Goal: Task Accomplishment & Management: Manage account settings

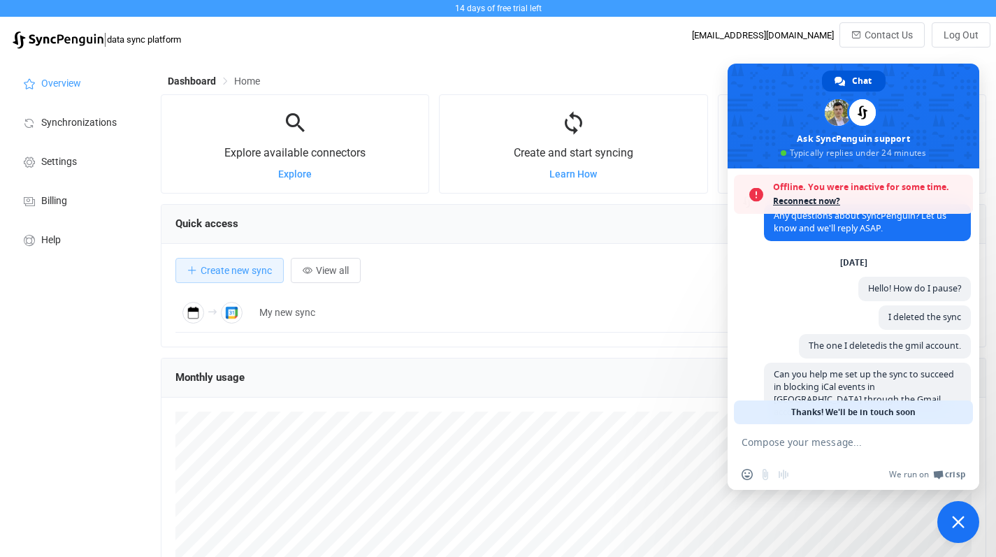
scroll to position [43, 0]
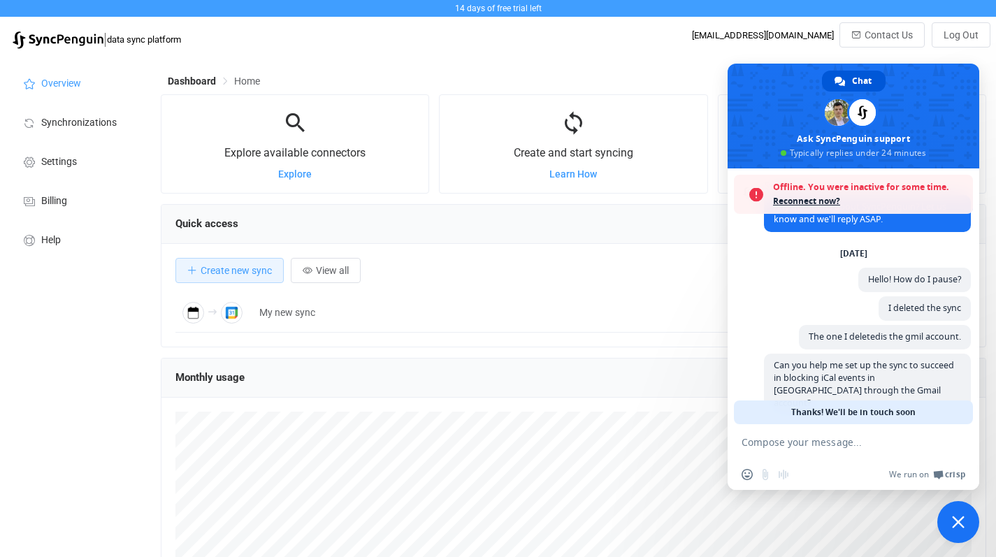
click at [810, 199] on span "Reconnect now?" at bounding box center [869, 201] width 193 height 14
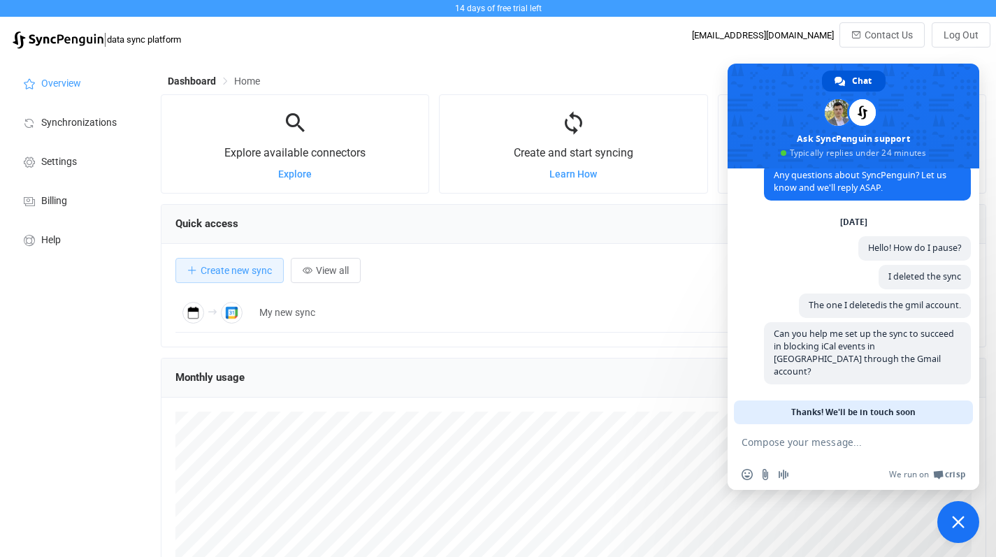
scroll to position [16, 0]
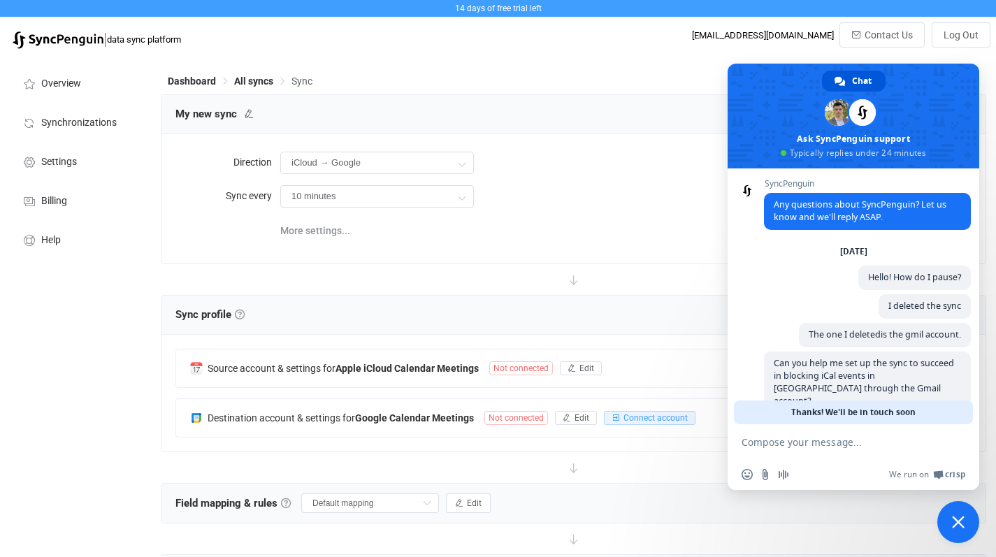
scroll to position [16, 0]
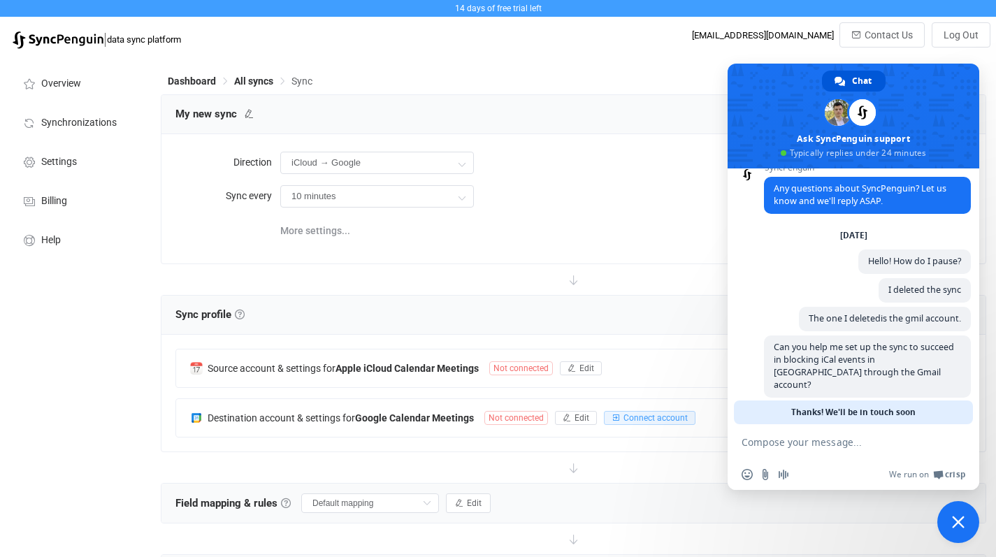
click at [967, 518] on span "Close chat" at bounding box center [958, 522] width 42 height 42
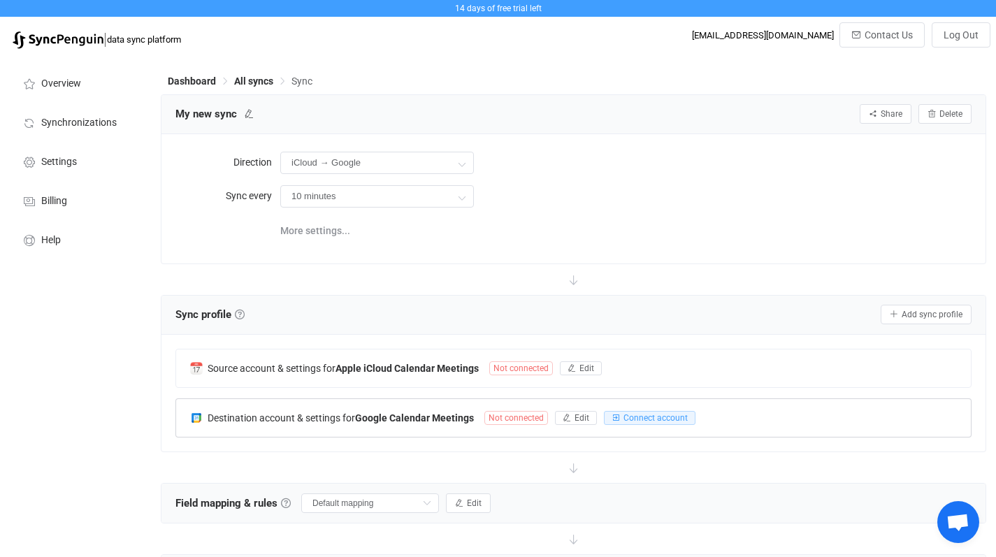
click at [524, 418] on span "Not connected" at bounding box center [516, 418] width 64 height 14
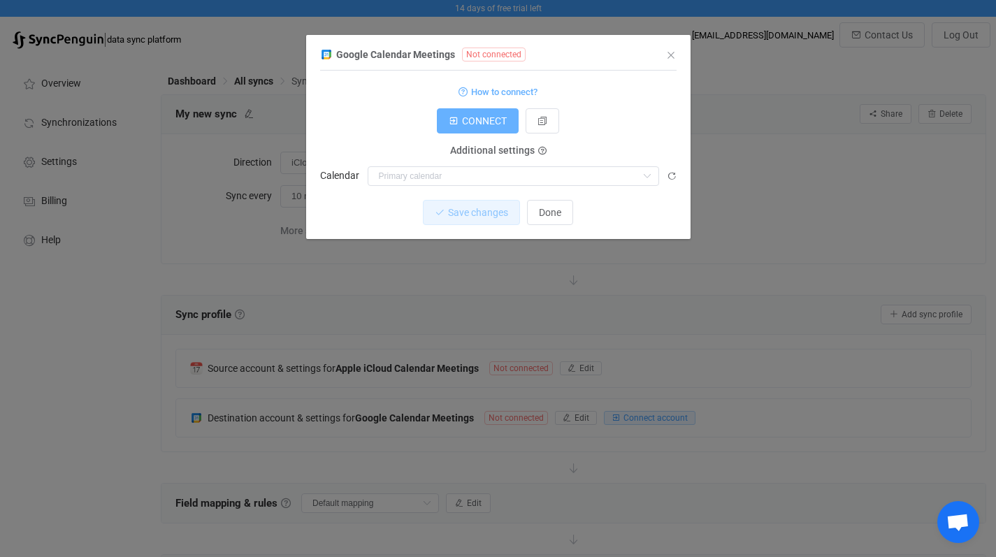
click at [483, 128] on button "CONNECT" at bounding box center [478, 120] width 82 height 25
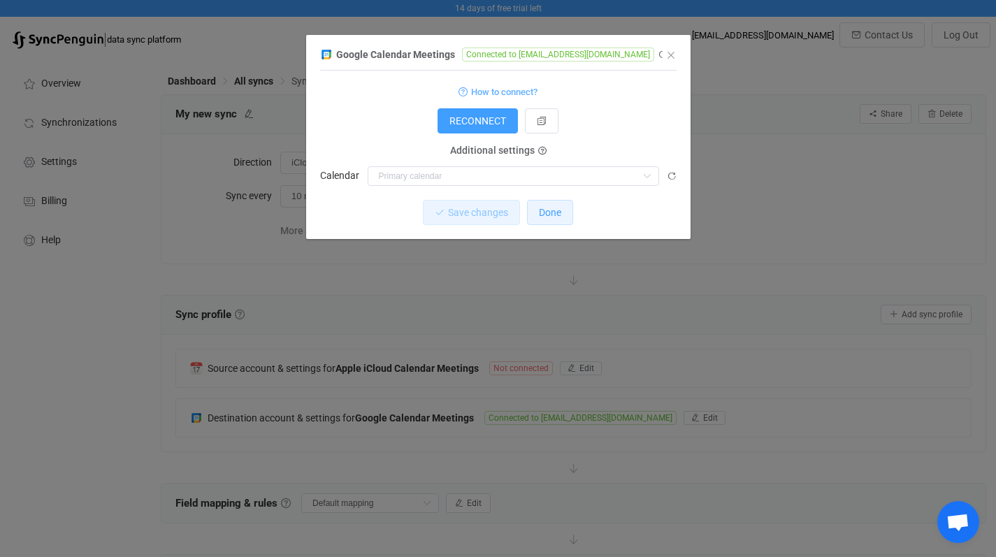
click at [562, 215] on button "Done" at bounding box center [550, 212] width 46 height 25
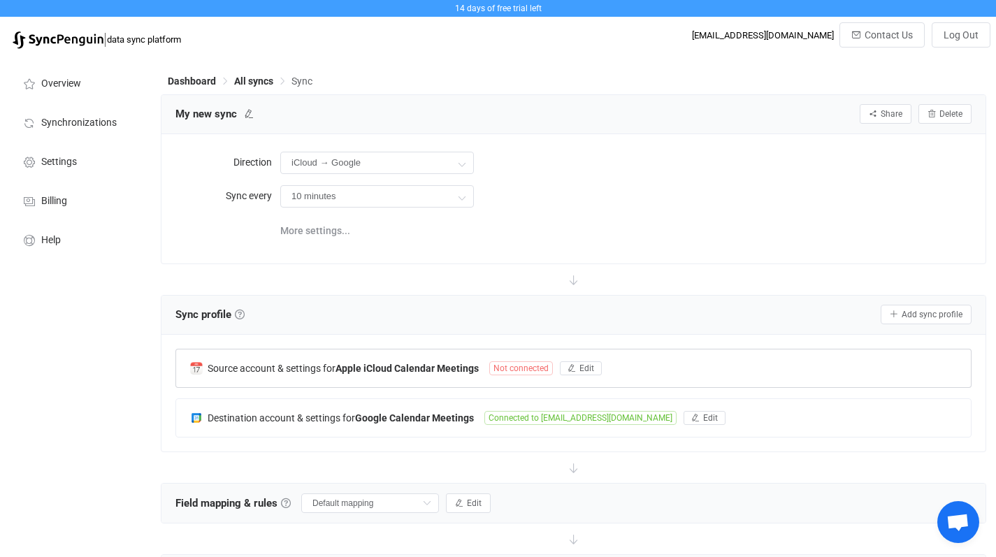
click at [527, 369] on span "Not connected" at bounding box center [521, 368] width 64 height 14
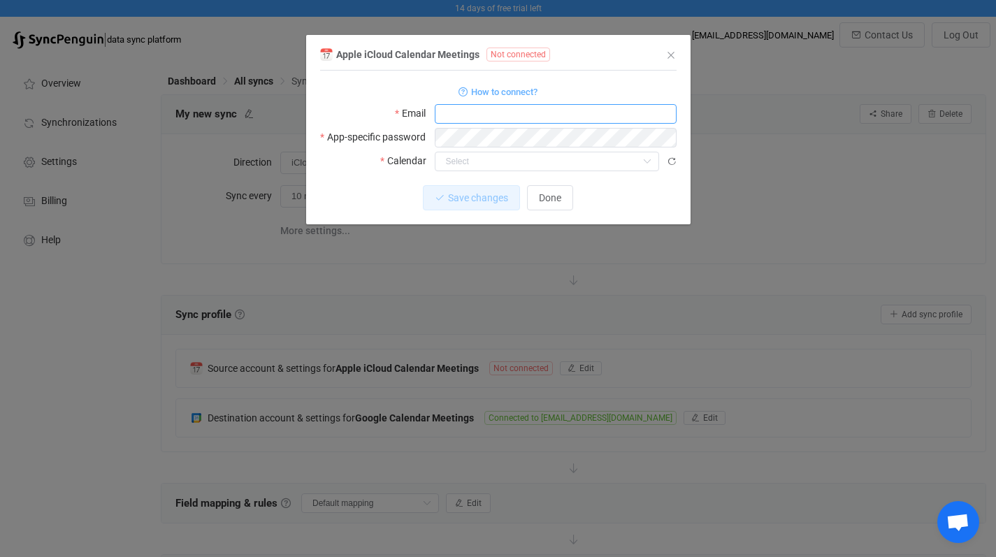
type input "[EMAIL_ADDRESS][DOMAIN_NAME]"
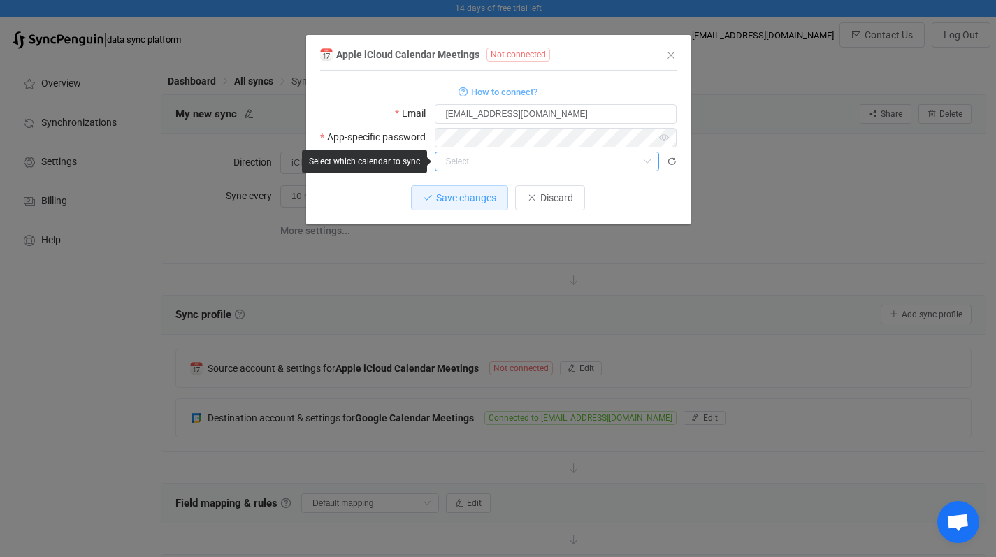
click at [496, 160] on input "dialog" at bounding box center [547, 162] width 224 height 20
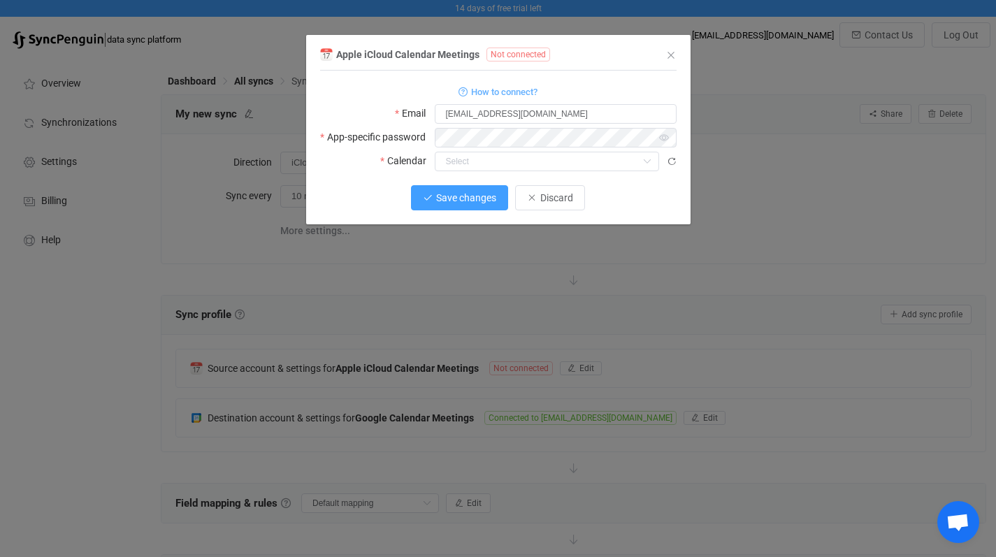
click at [463, 199] on span "Save changes" at bounding box center [466, 197] width 60 height 11
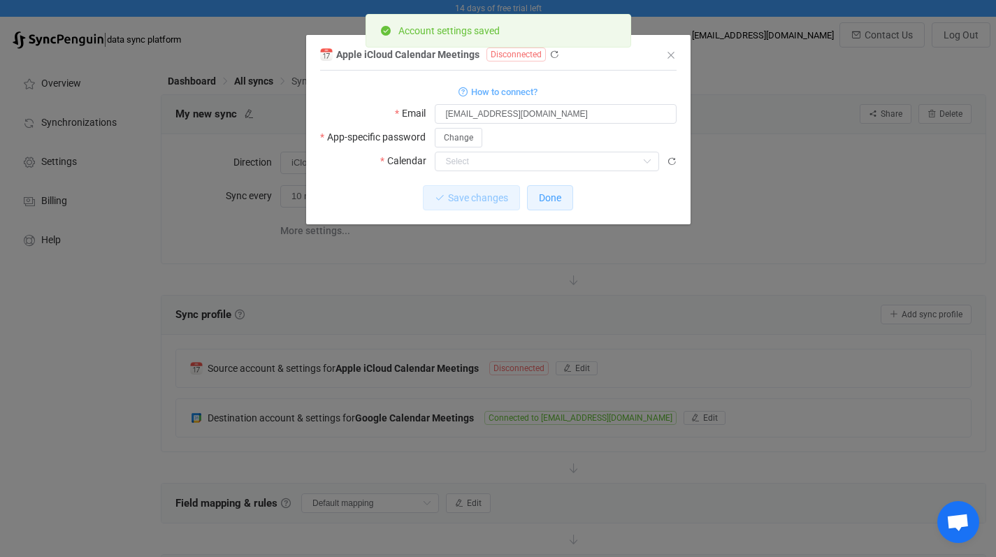
click at [547, 205] on button "Done" at bounding box center [550, 197] width 46 height 25
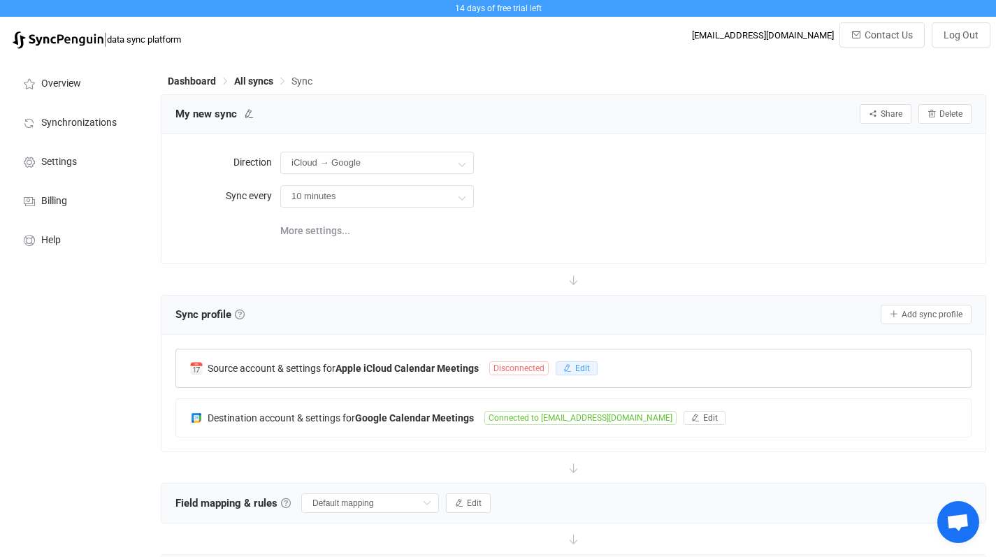
click at [575, 366] on button "Edit" at bounding box center [577, 368] width 42 height 14
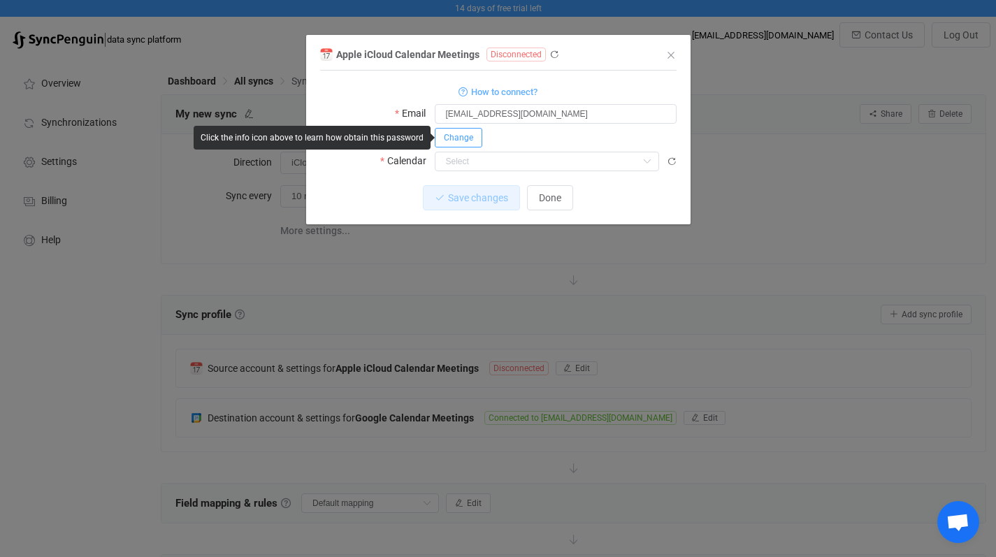
click at [466, 138] on span "Change" at bounding box center [458, 138] width 29 height 10
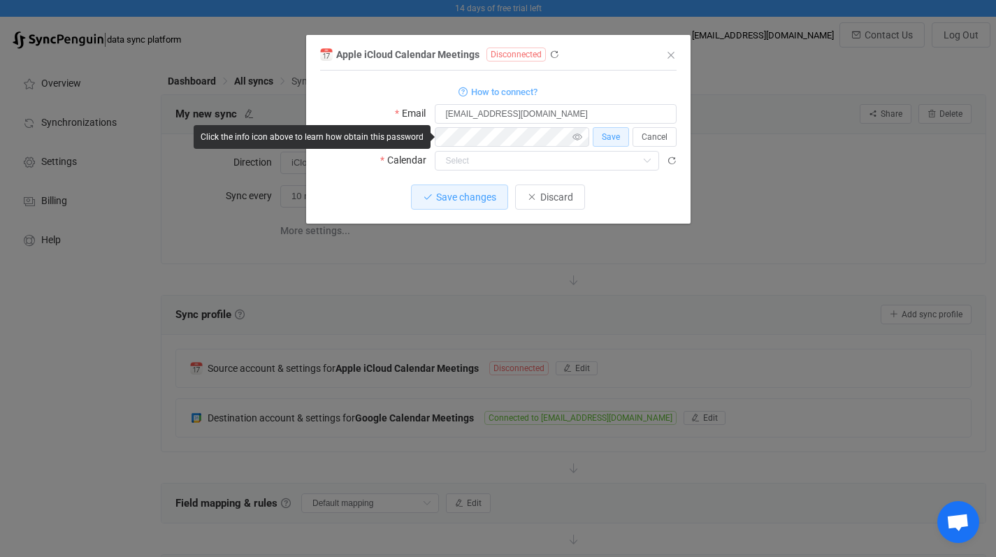
click at [580, 138] on icon "dialog" at bounding box center [576, 137] width 17 height 20
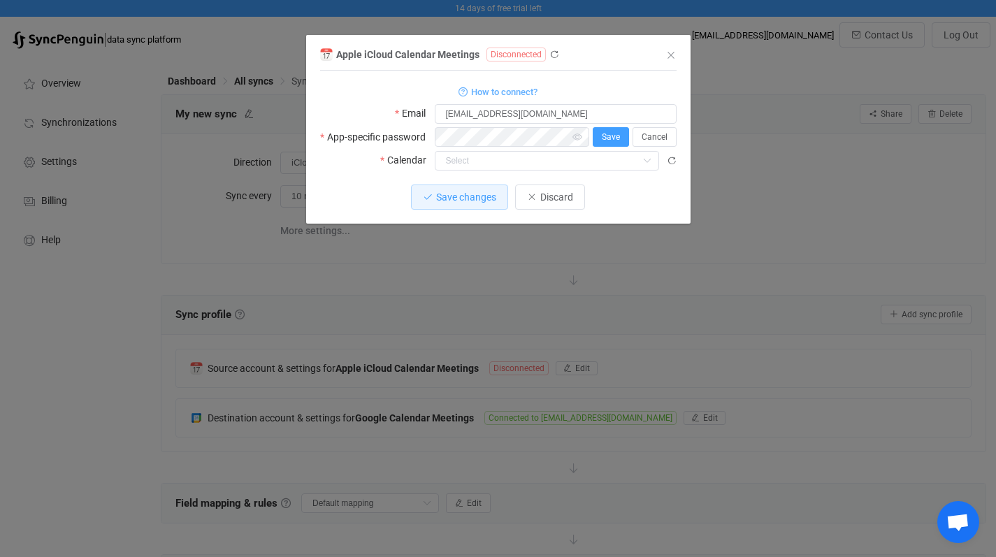
click at [612, 135] on span "Save" at bounding box center [611, 137] width 18 height 10
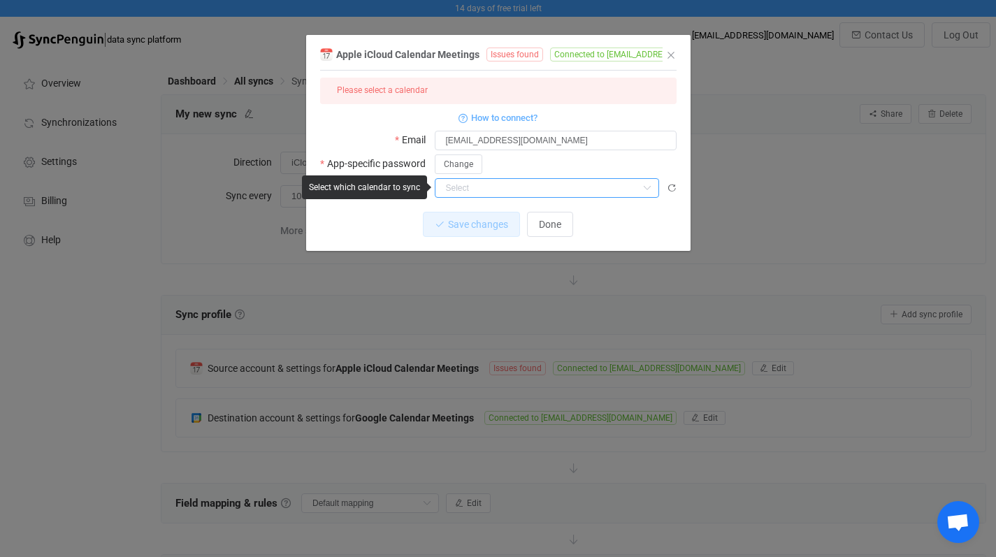
click at [496, 183] on input "dialog" at bounding box center [547, 188] width 224 height 20
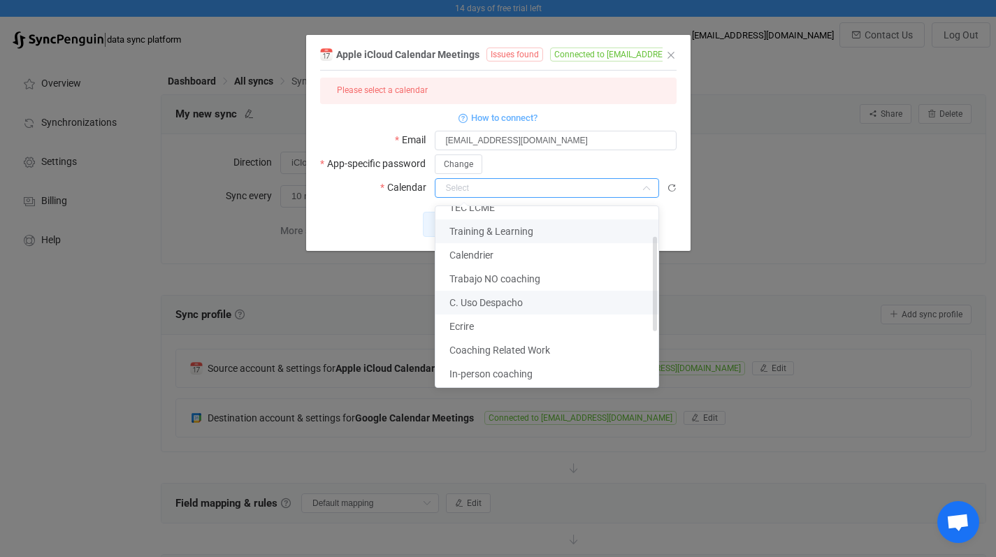
scroll to position [0, 0]
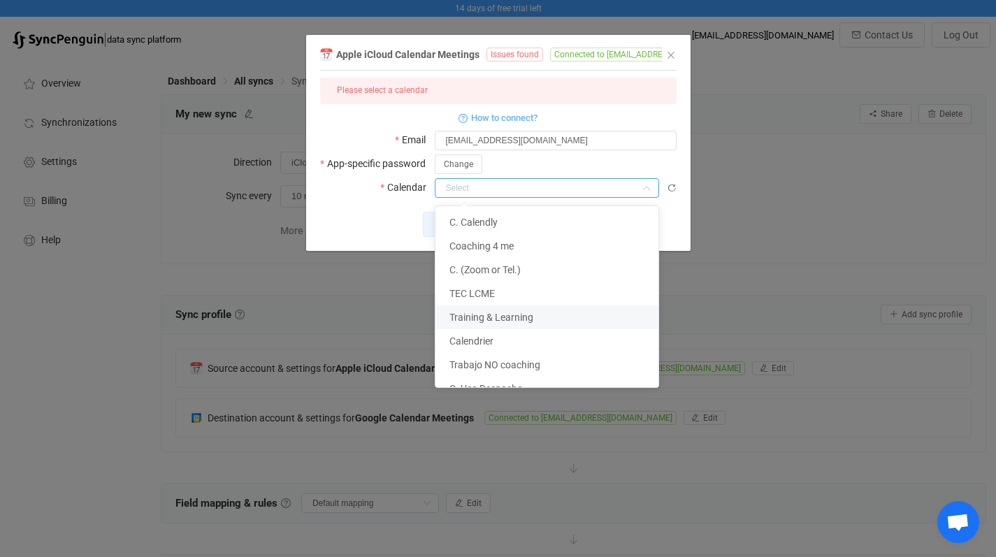
click at [784, 240] on div "Apple iCloud Calendar Meetings Issues found Connected to [EMAIL_ADDRESS][DOMAIN…" at bounding box center [498, 278] width 996 height 557
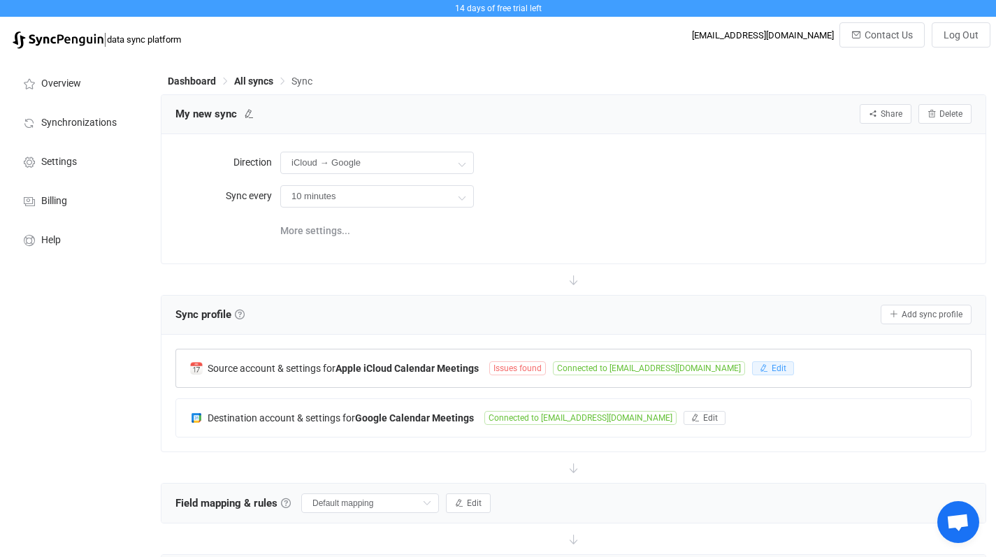
click at [772, 364] on span "Edit" at bounding box center [779, 368] width 15 height 10
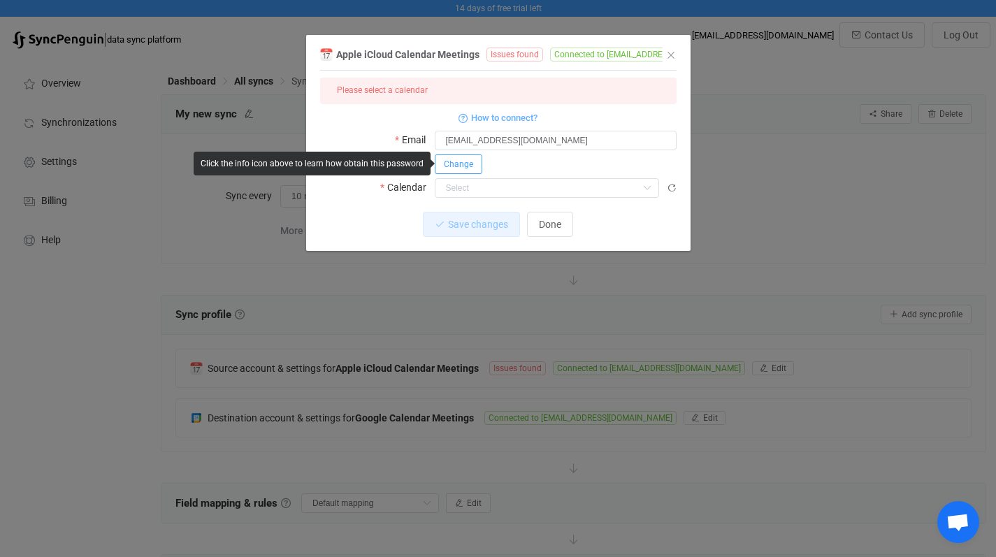
click at [470, 166] on span "Change" at bounding box center [458, 164] width 29 height 10
click at [579, 163] on icon "dialog" at bounding box center [576, 164] width 17 height 20
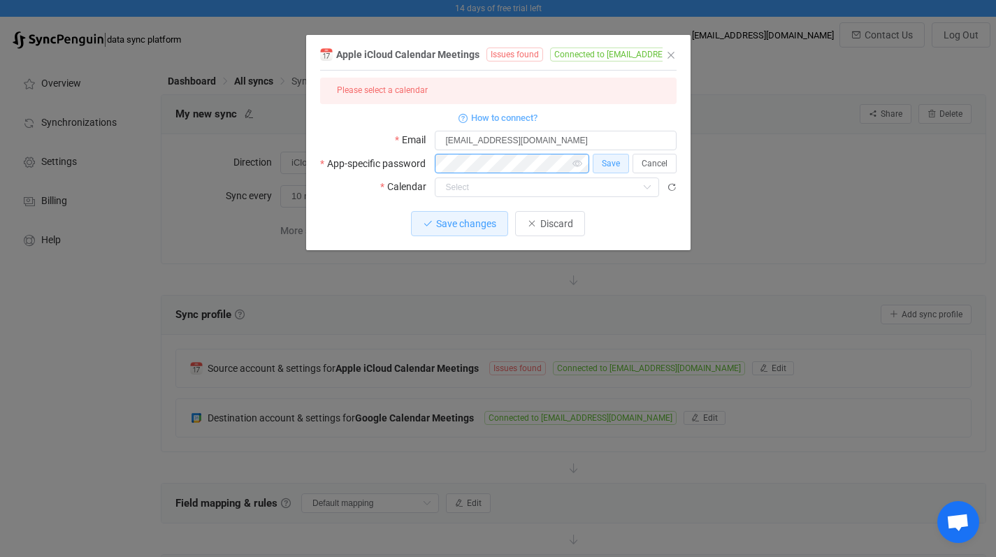
click at [426, 168] on div "App-specific password Save Cancel" at bounding box center [498, 164] width 356 height 20
click at [647, 168] on button "Cancel" at bounding box center [655, 164] width 44 height 20
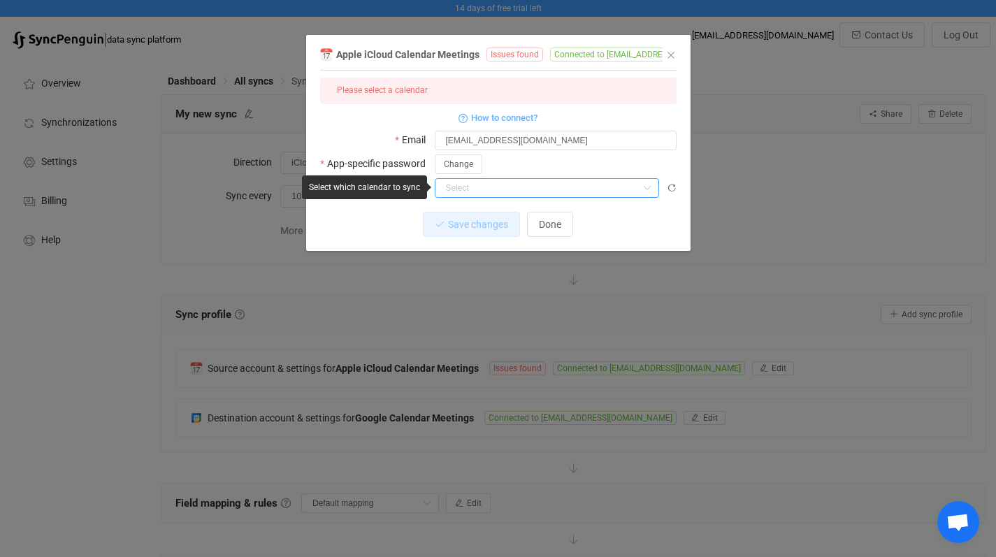
click at [510, 186] on input "dialog" at bounding box center [547, 188] width 224 height 20
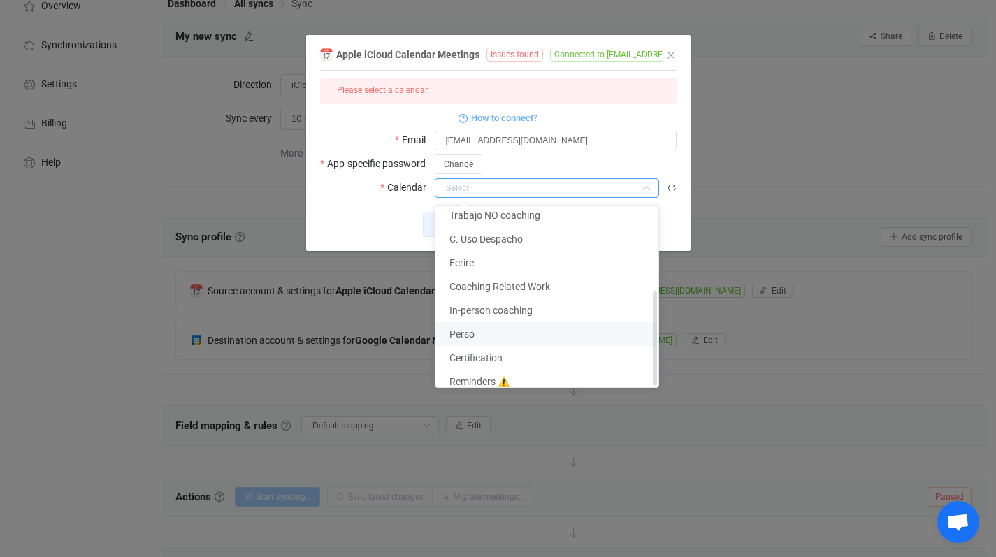
scroll to position [87, 0]
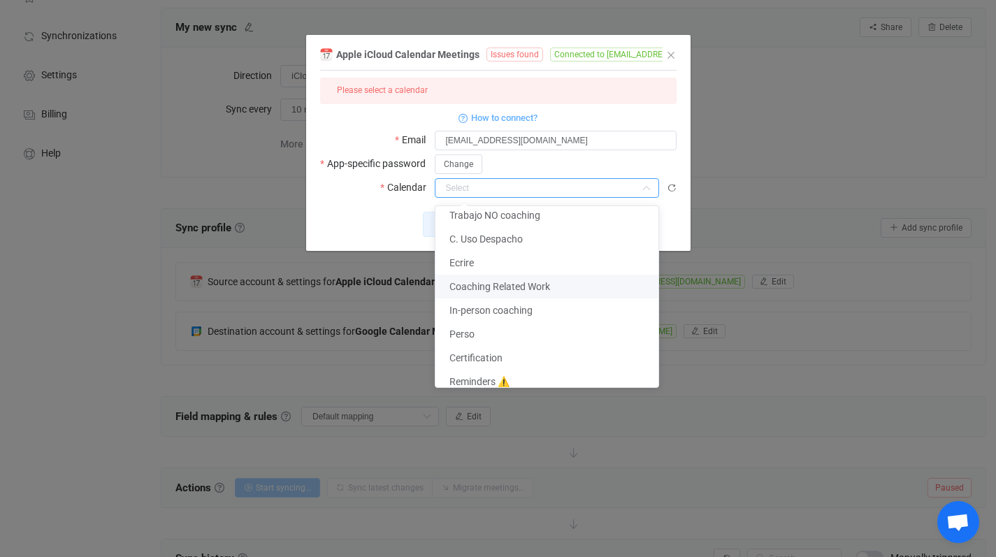
click at [513, 281] on span "Coaching Related Work" at bounding box center [499, 286] width 101 height 11
type input "Coaching Related Work"
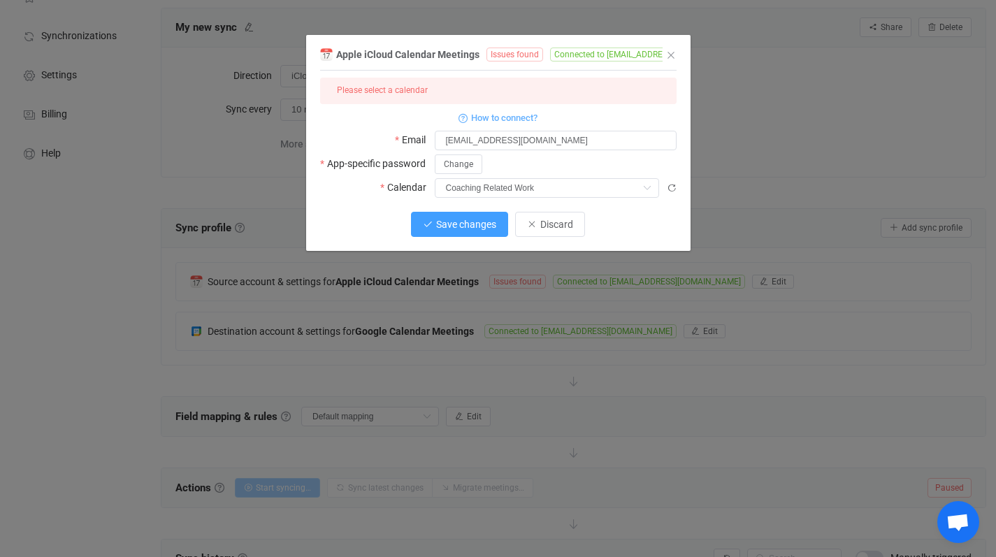
click at [460, 227] on span "Save changes" at bounding box center [466, 224] width 60 height 11
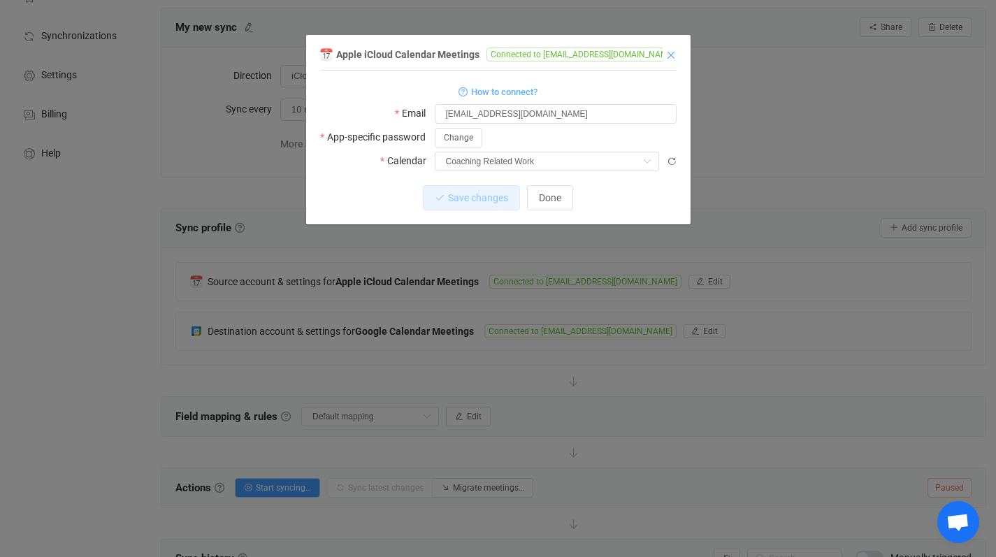
click at [672, 55] on icon "Close" at bounding box center [670, 55] width 11 height 11
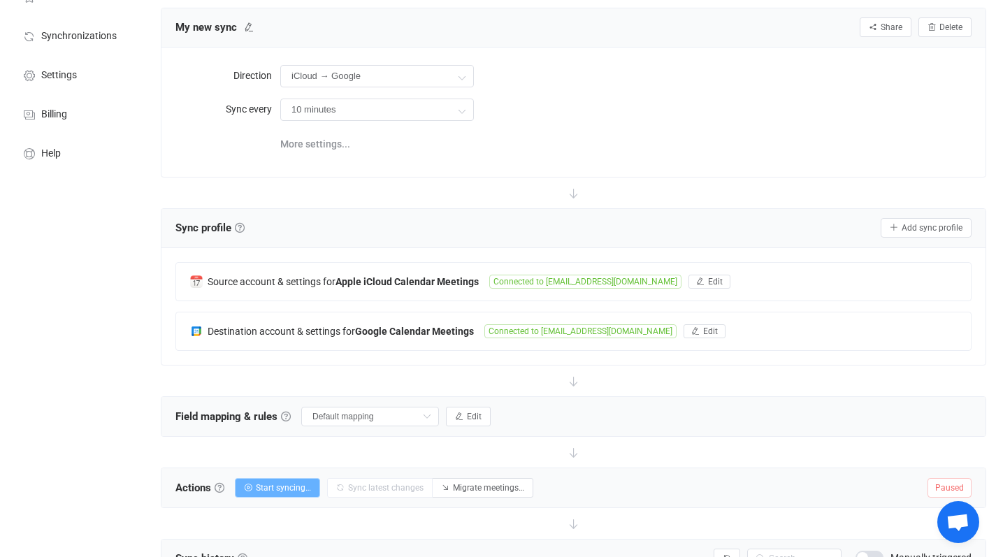
click at [287, 490] on span "Start syncing…" at bounding box center [283, 488] width 55 height 10
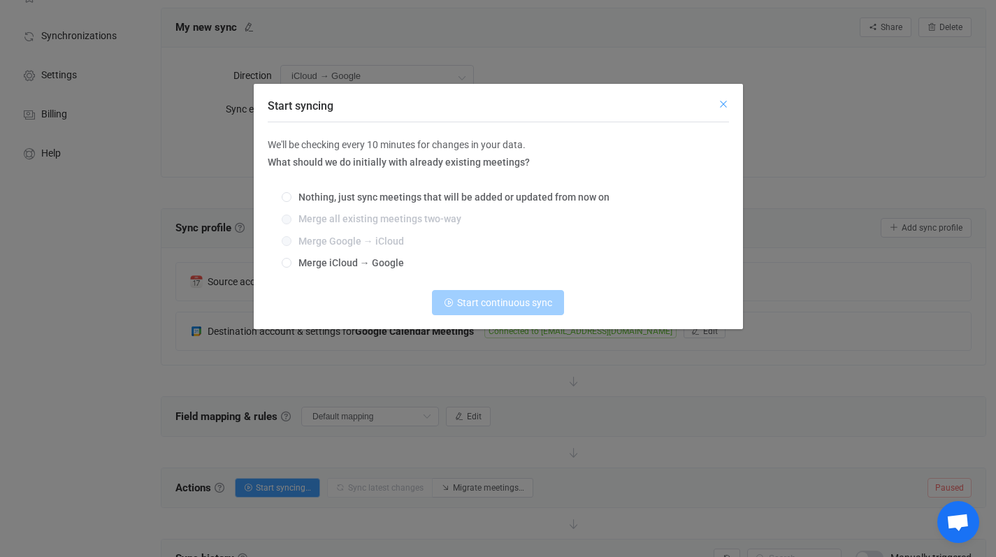
click at [725, 106] on icon "Close" at bounding box center [723, 104] width 11 height 11
